Goal: Transaction & Acquisition: Book appointment/travel/reservation

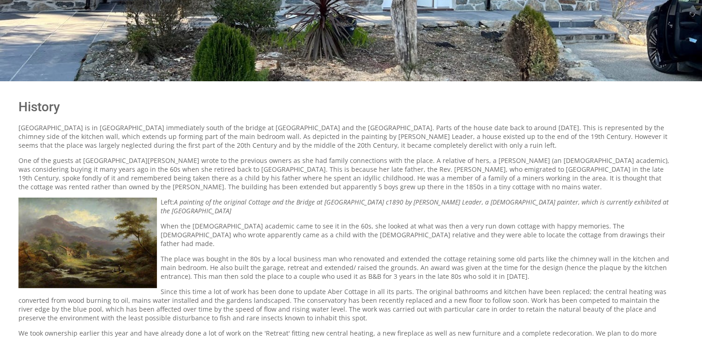
scroll to position [185, 0]
click at [441, 89] on div "Location History Our properties Contact Us My Booking My Booking Guests 1 2 3 4…" at bounding box center [351, 98] width 702 height 567
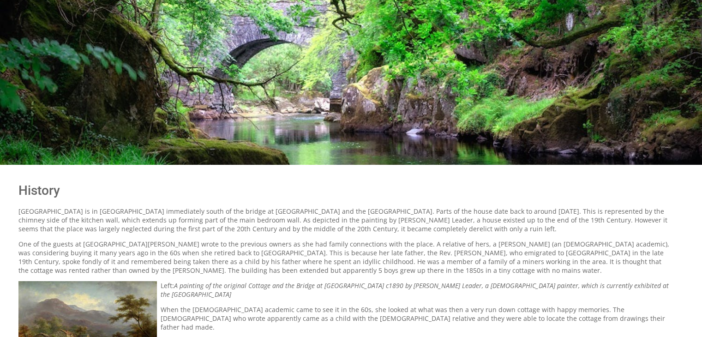
scroll to position [0, 0]
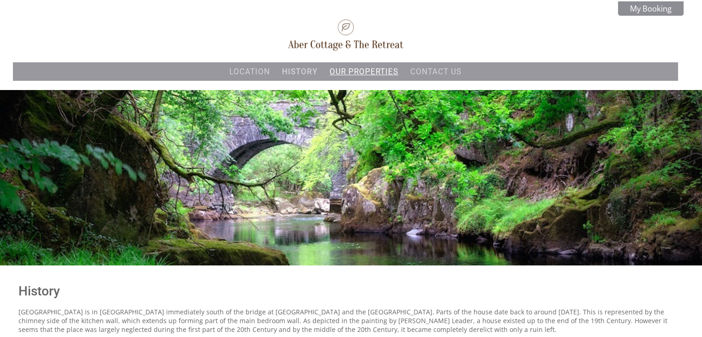
click at [385, 68] on link "Our properties" at bounding box center [364, 71] width 69 height 9
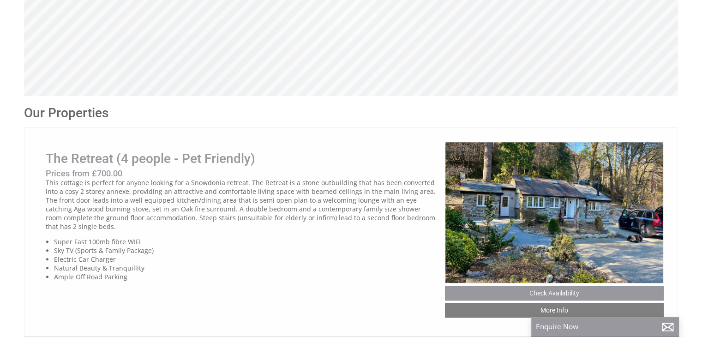
scroll to position [369, 0]
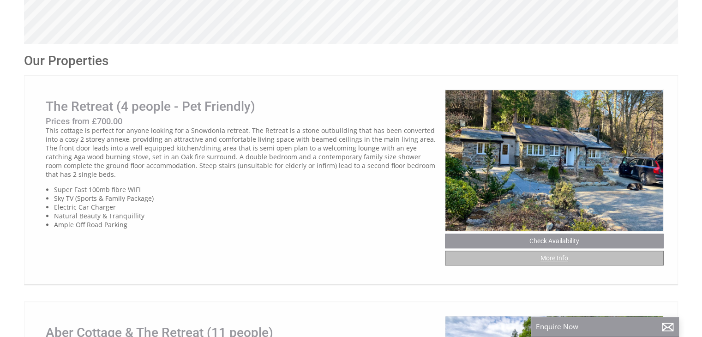
click at [534, 265] on link "More Info" at bounding box center [554, 258] width 219 height 15
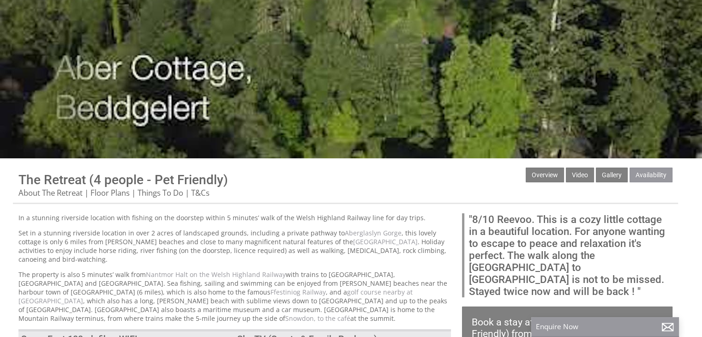
scroll to position [185, 0]
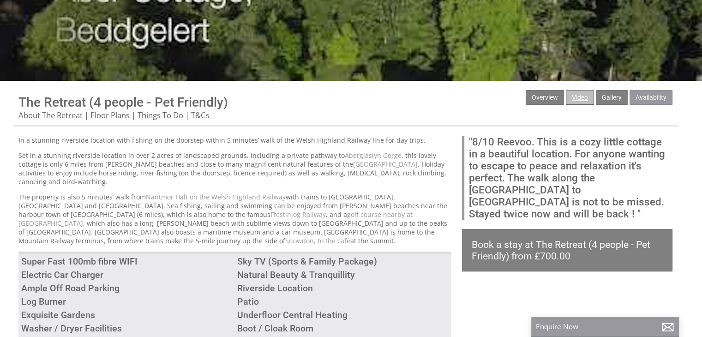
click at [574, 100] on link "Video" at bounding box center [580, 97] width 28 height 15
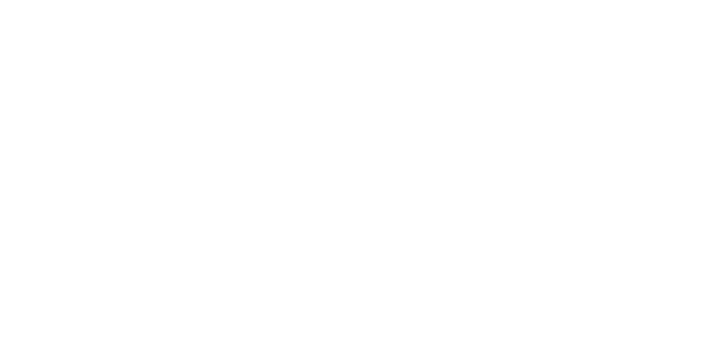
scroll to position [323, 0]
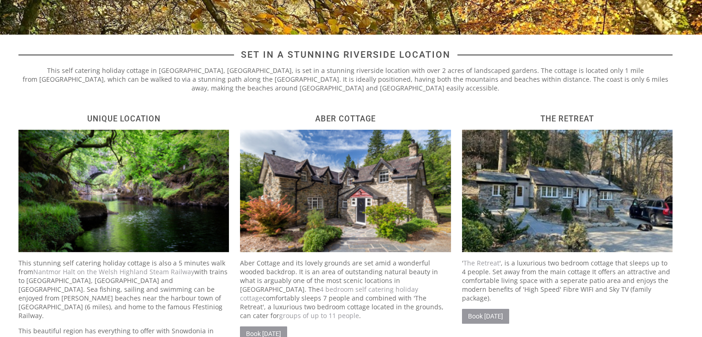
scroll to position [323, 0]
